Goal: Transaction & Acquisition: Purchase product/service

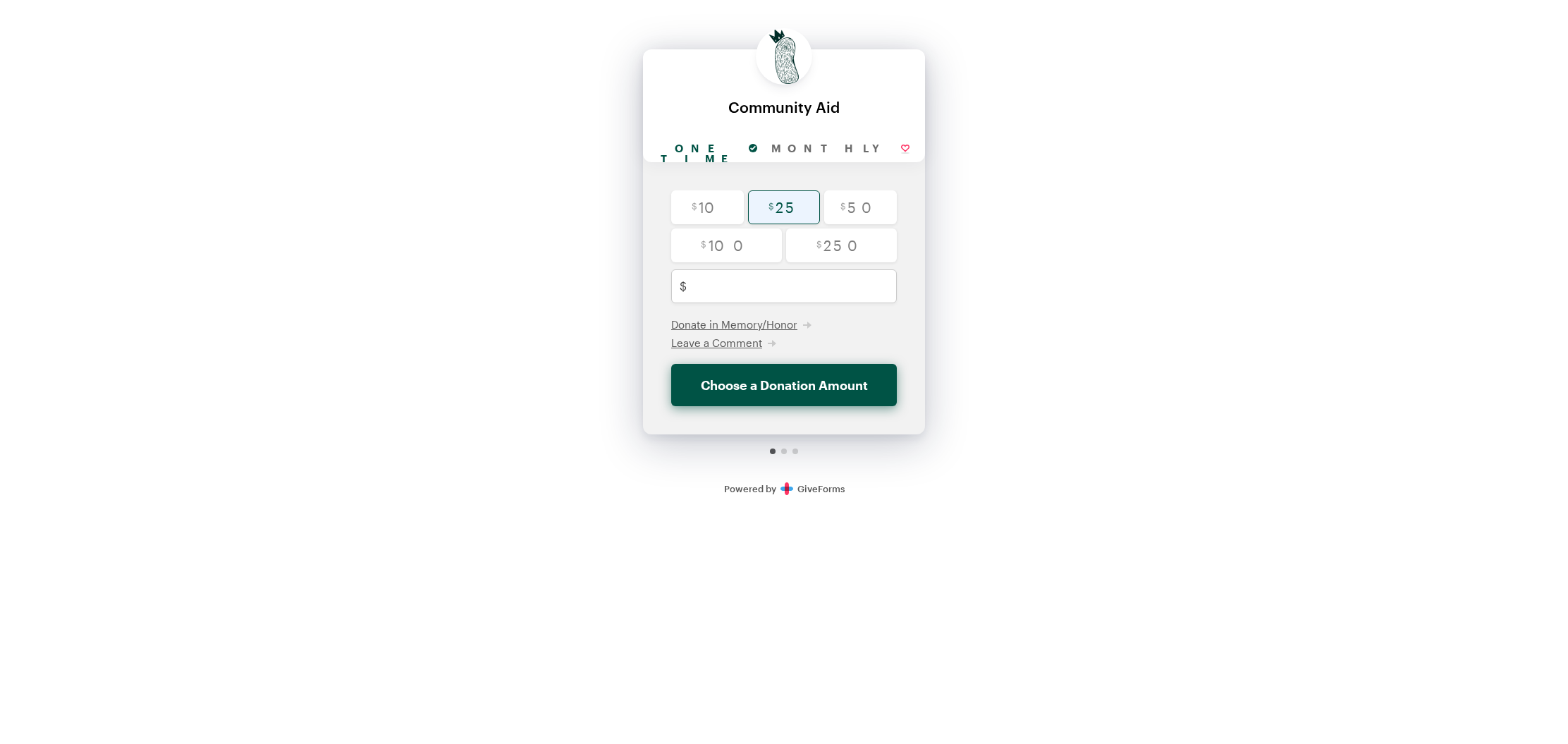
click at [777, 206] on input "radio" at bounding box center [784, 207] width 73 height 34
radio input "true"
type input "25"
click at [793, 327] on span "Donate in Memory/Honor" at bounding box center [734, 324] width 126 height 13
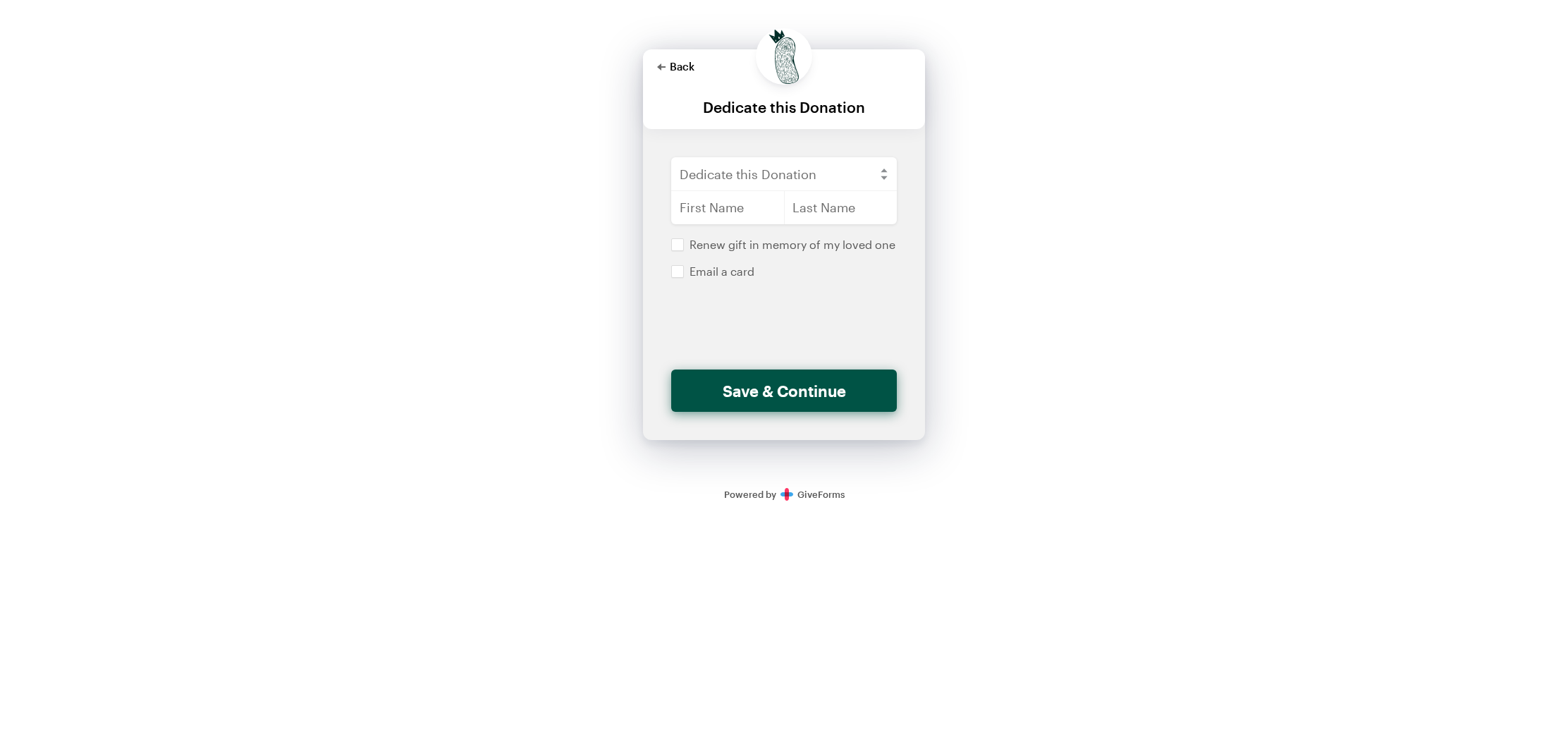
click at [672, 66] on button "Back" at bounding box center [676, 66] width 37 height 11
checkbox input "false"
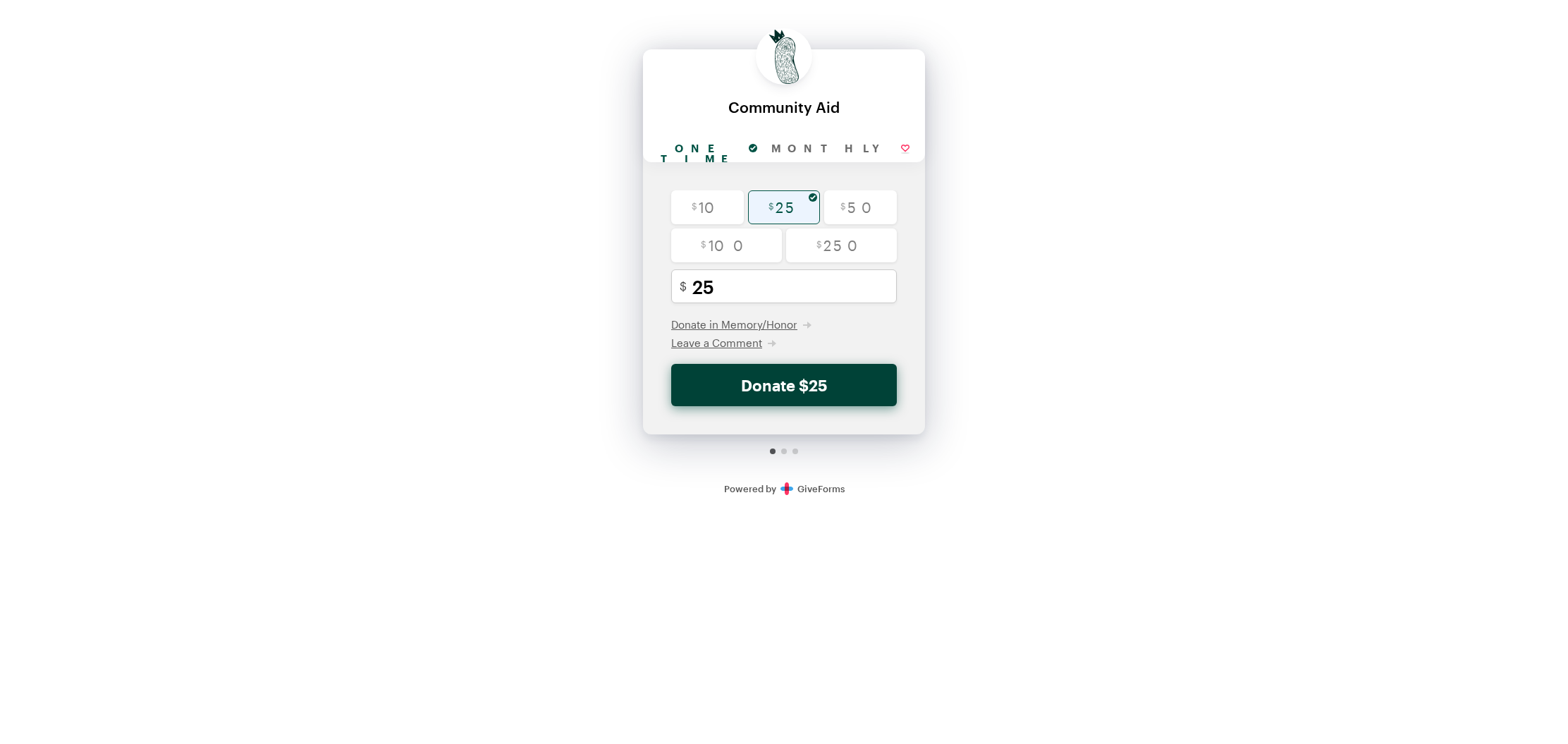
click at [777, 396] on button "Donate $25" at bounding box center [784, 385] width 226 height 42
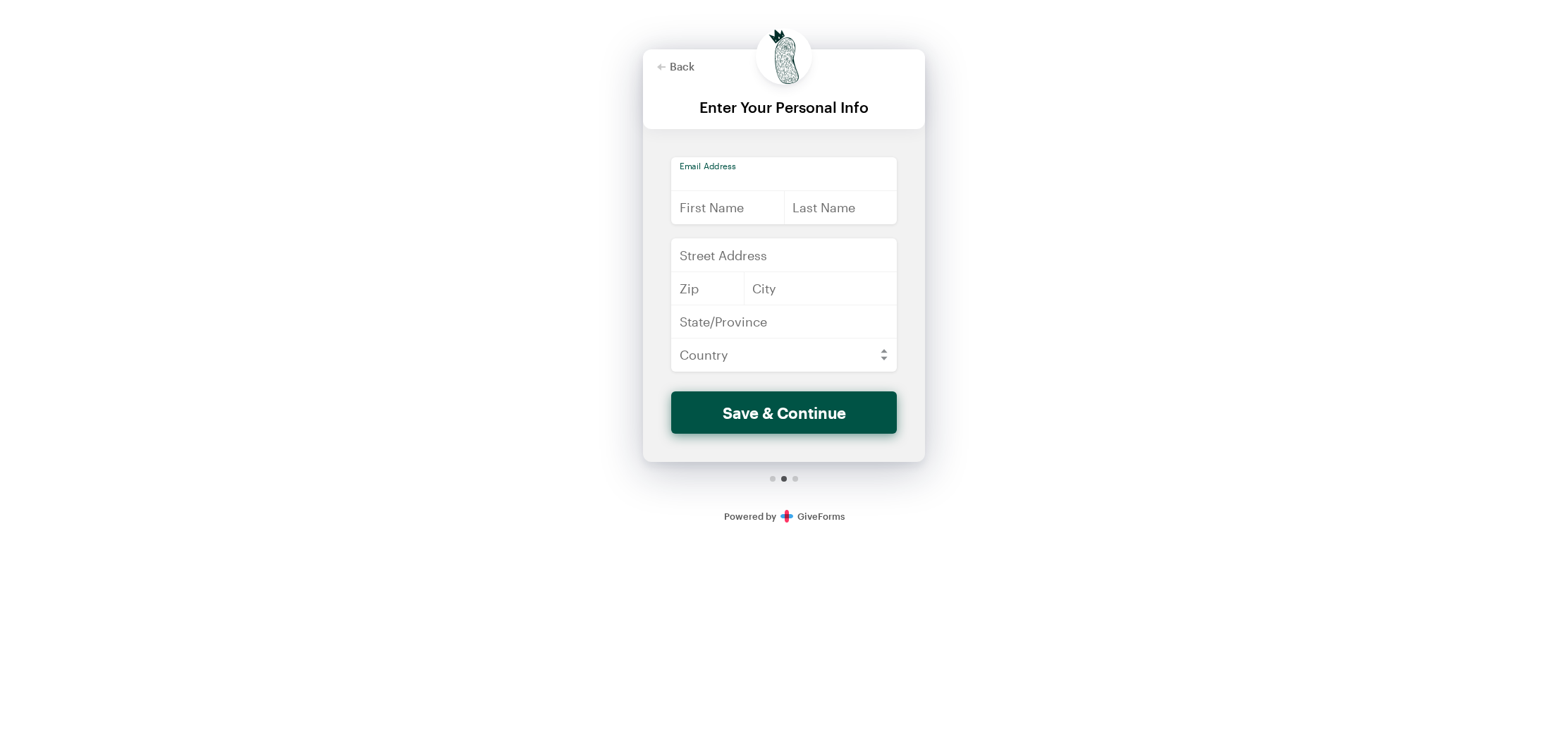
click at [736, 169] on input "email" at bounding box center [784, 174] width 226 height 34
type input "[EMAIL_ADDRESS][DOMAIN_NAME]"
type input "[PERSON_NAME]"
type input "[STREET_ADDRESS]"
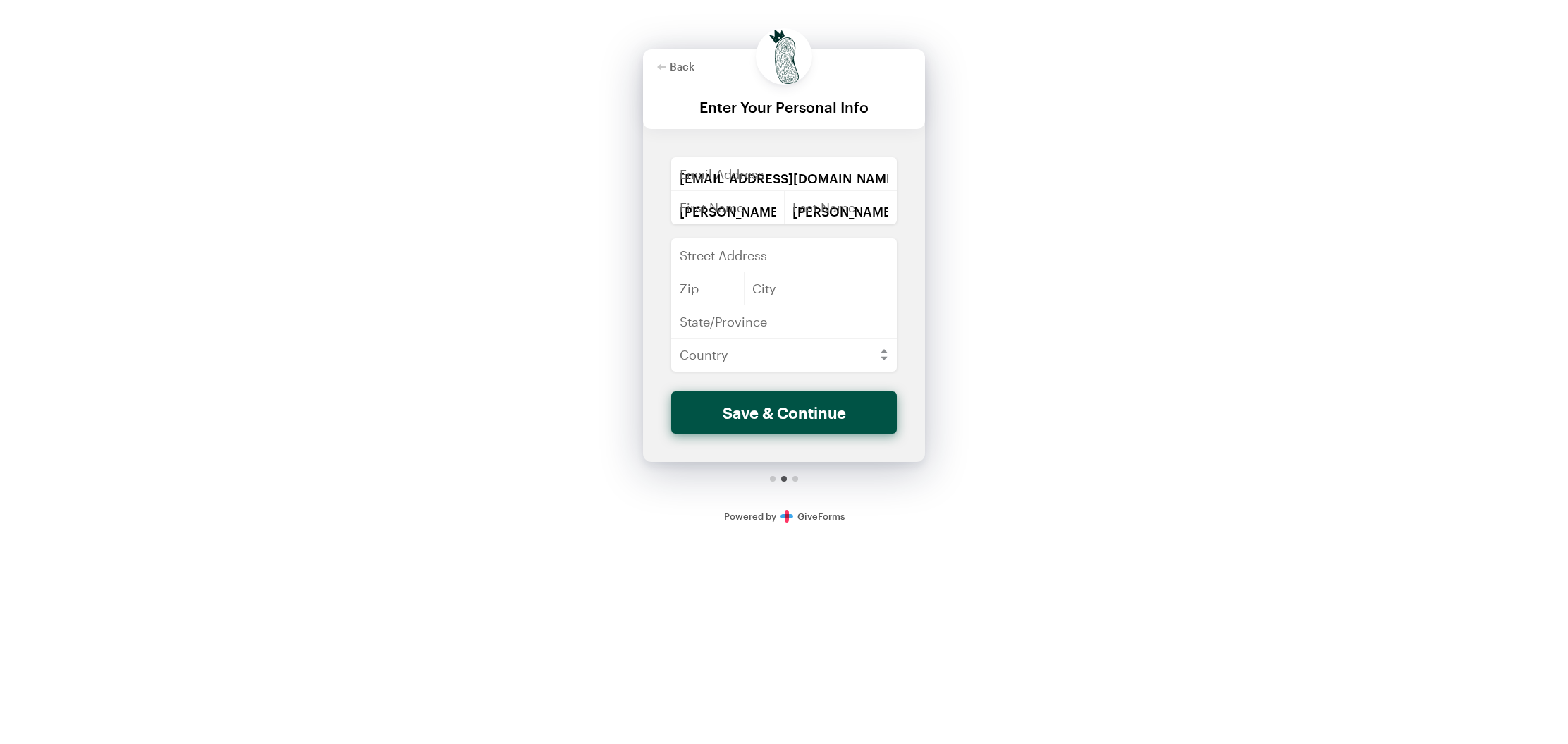
type input "15206"
type input "[GEOGRAPHIC_DATA]"
type input "PA"
select select "US"
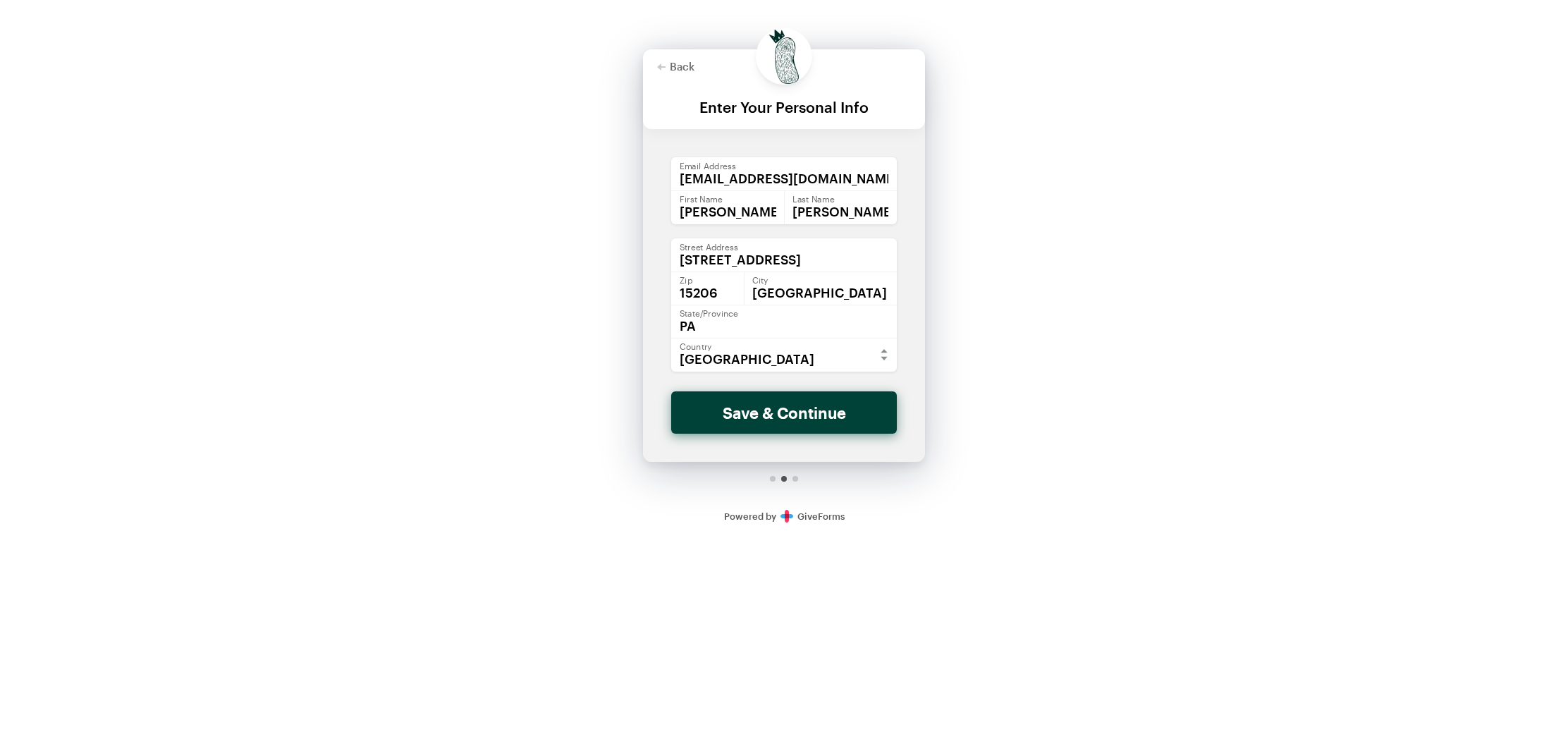
click at [844, 414] on button "Save & Continue" at bounding box center [784, 412] width 226 height 42
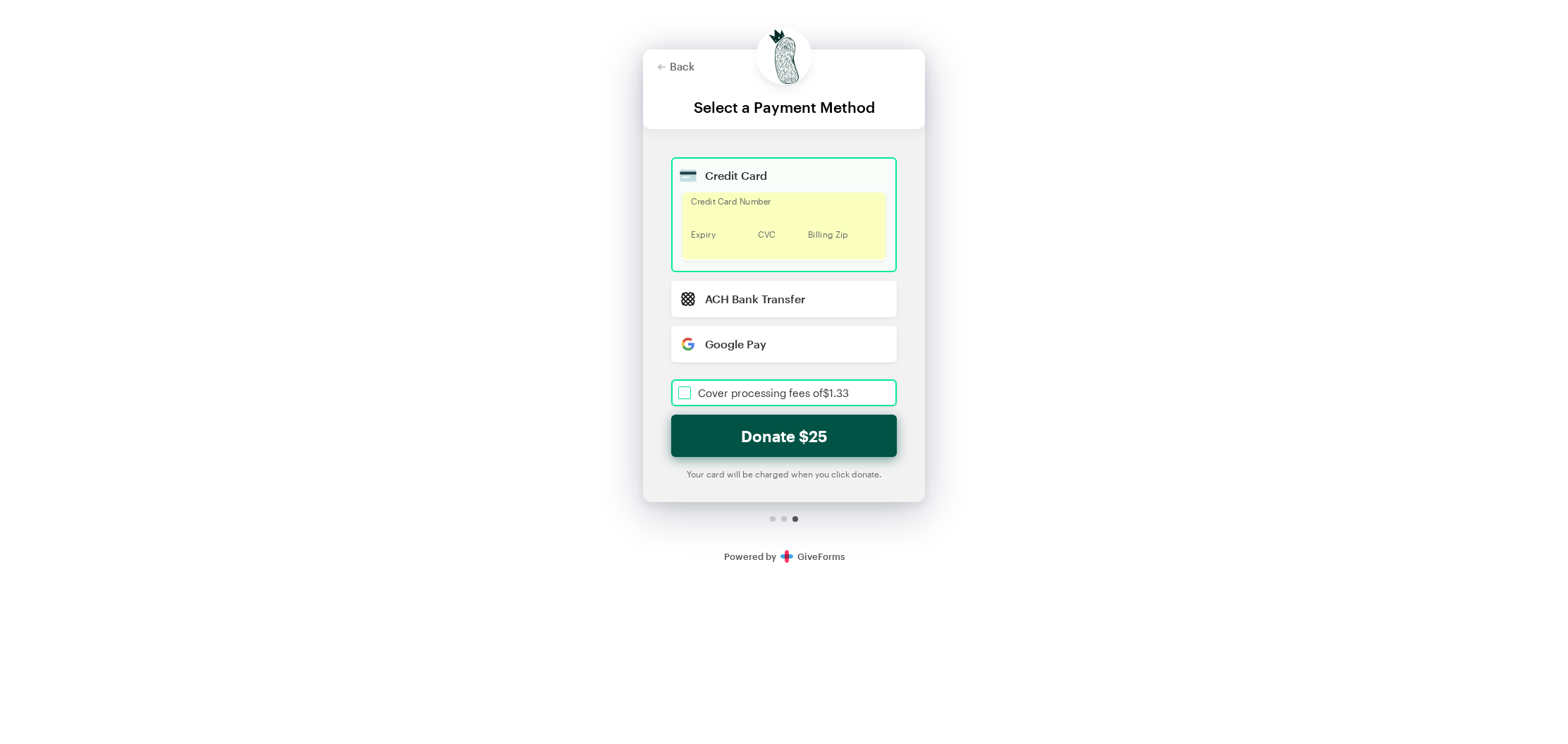
click at [685, 394] on input "checkbox" at bounding box center [784, 393] width 226 height 27
click at [845, 435] on button "Donate $26.33" at bounding box center [784, 435] width 226 height 42
checkbox input "true"
